Goal: Task Accomplishment & Management: Manage account settings

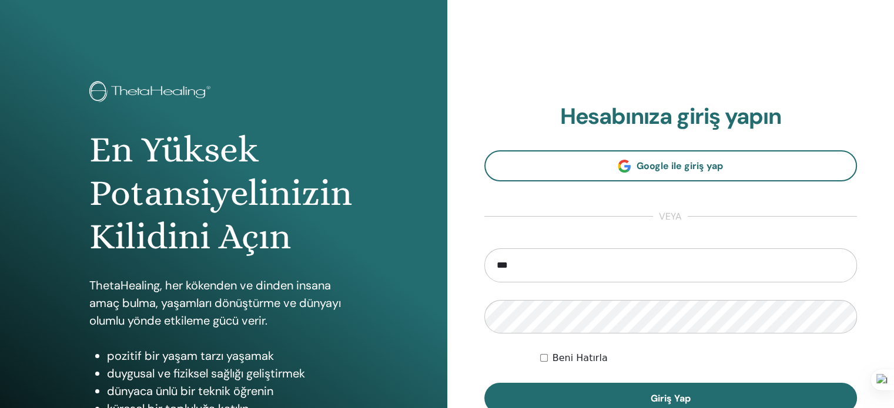
type input "**********"
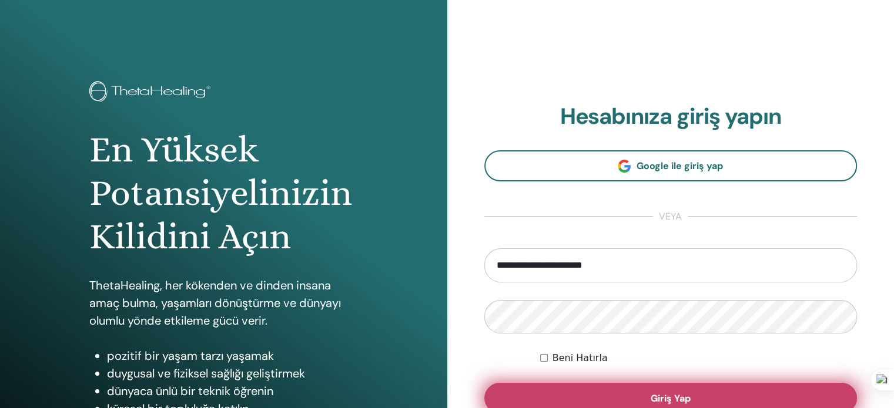
click at [588, 397] on button "Giriş Yap" at bounding box center [670, 398] width 373 height 31
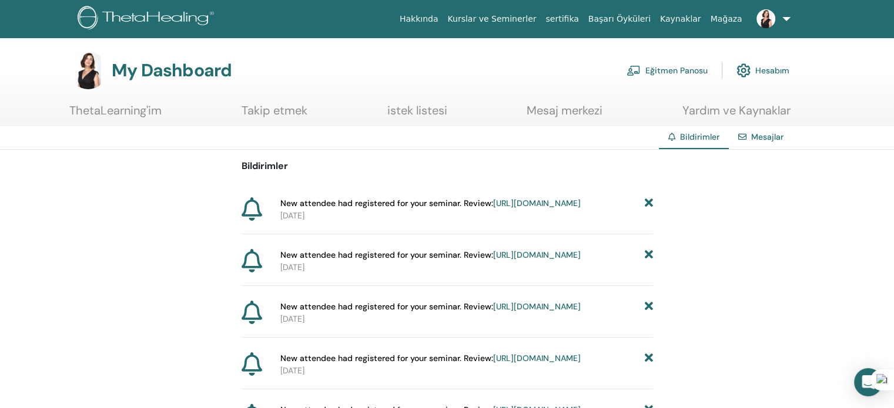
click at [493, 209] on link "[URL][DOMAIN_NAME]" at bounding box center [537, 203] width 88 height 11
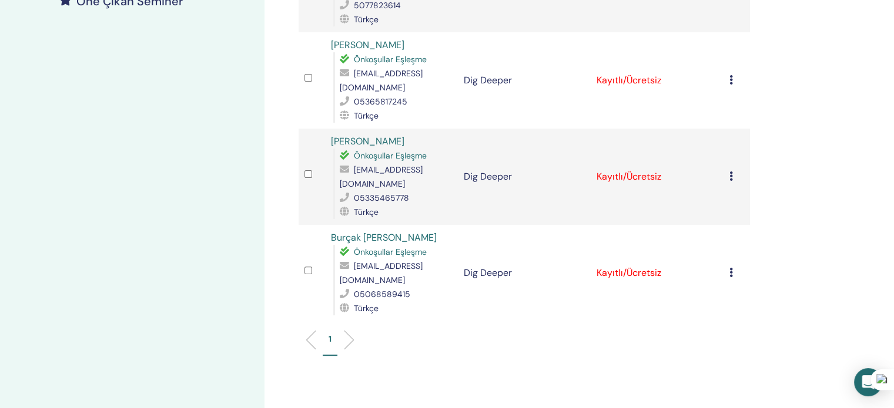
scroll to position [118, 0]
